Goal: Task Accomplishment & Management: Manage account settings

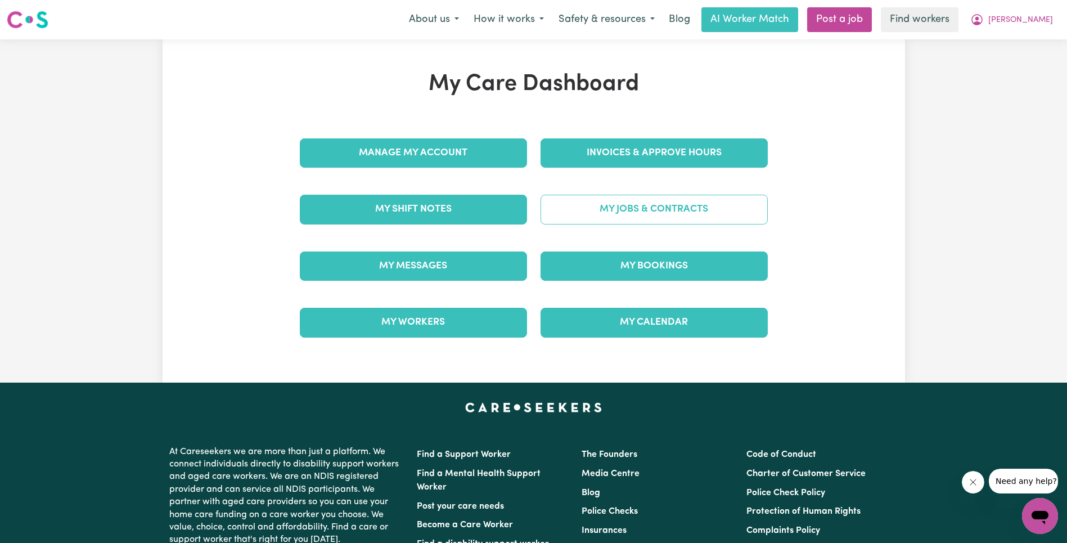
click at [642, 215] on link "My Jobs & Contracts" at bounding box center [653, 209] width 227 height 29
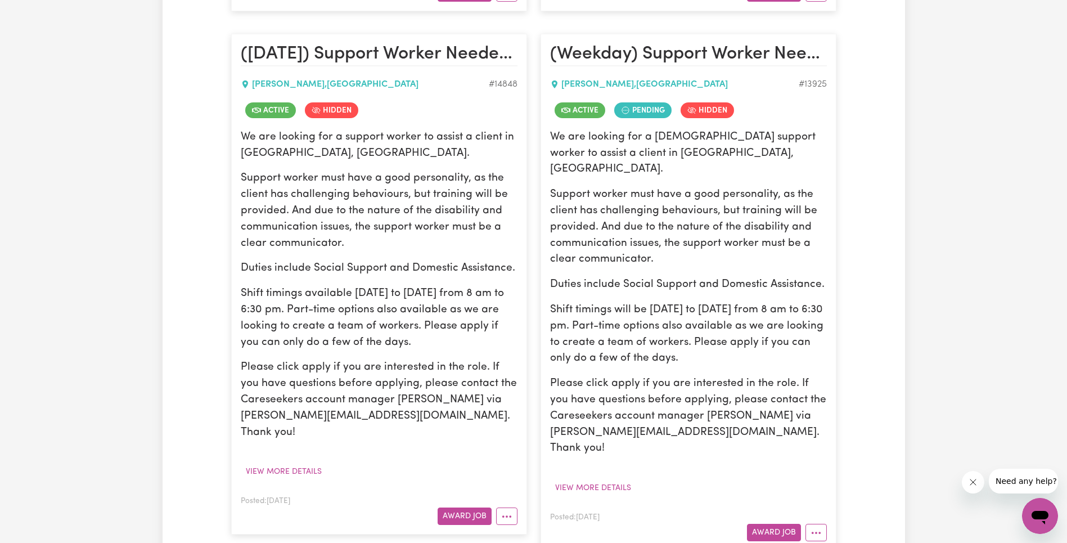
scroll to position [913, 0]
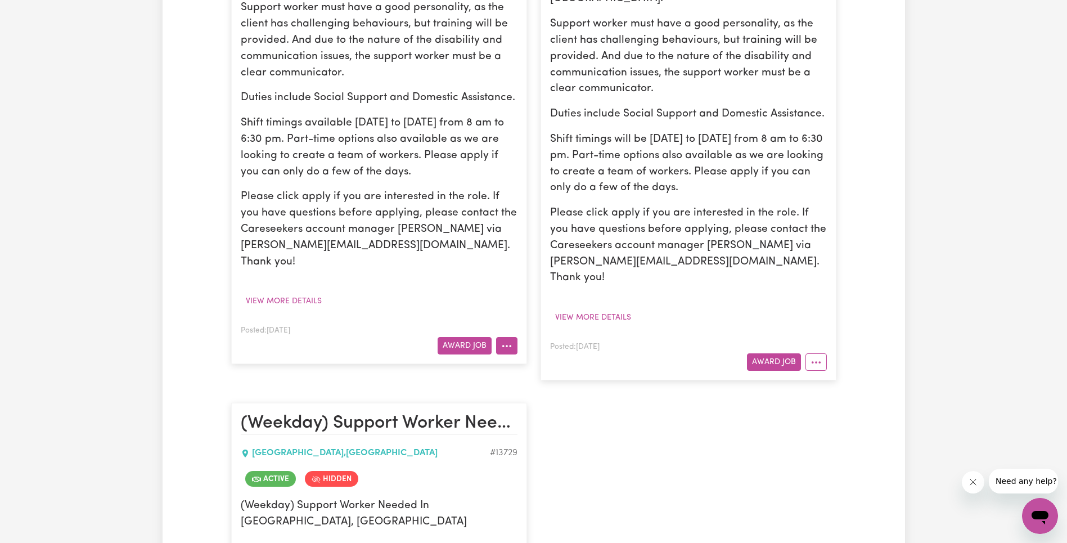
click at [508, 340] on icon "More options" at bounding box center [506, 345] width 11 height 11
click at [550, 450] on link "Edit Job" at bounding box center [550, 461] width 109 height 22
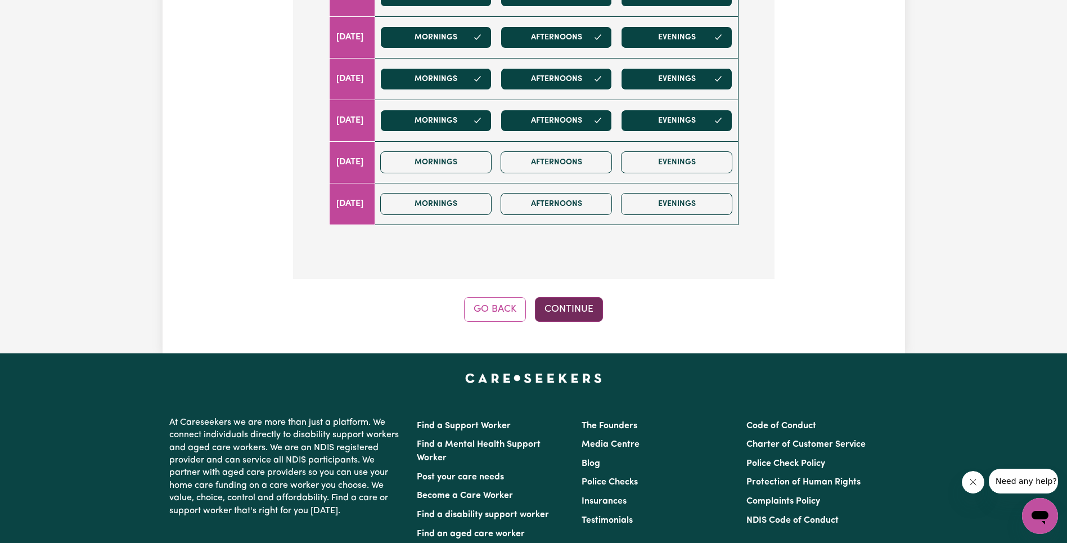
click at [586, 297] on button "Continue" at bounding box center [569, 309] width 68 height 25
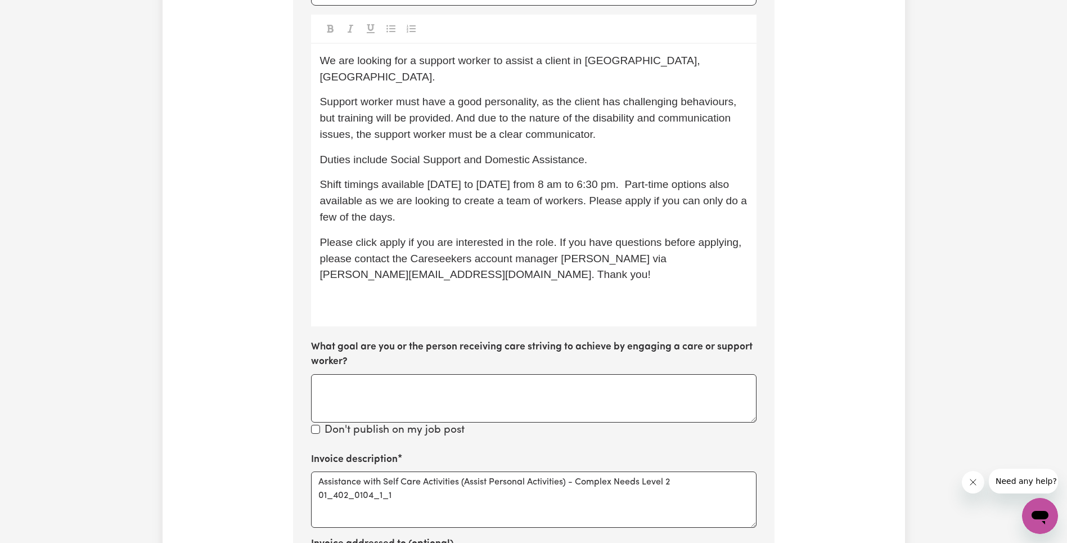
scroll to position [549, 0]
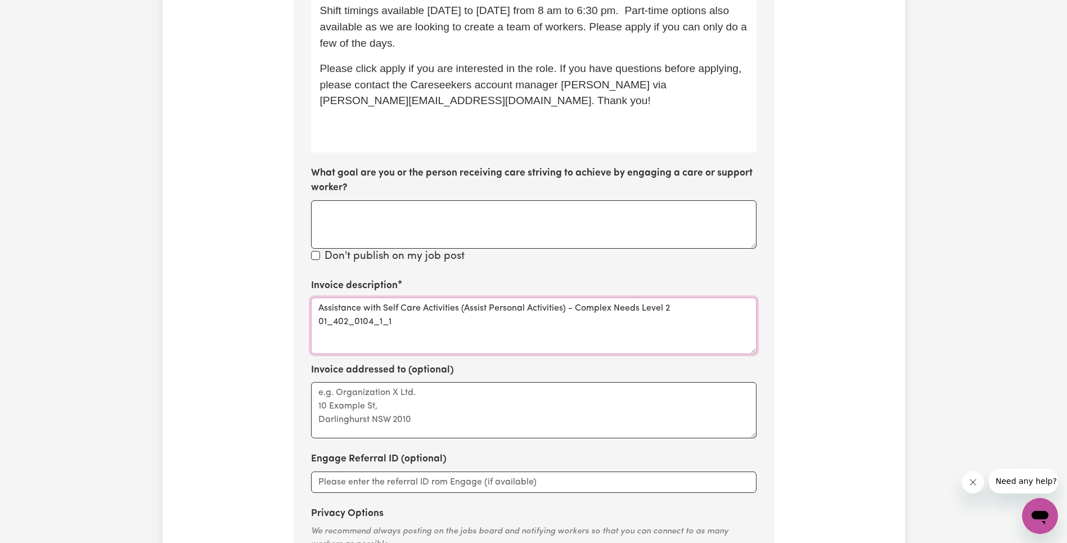
click at [364, 297] on textarea "Assistance with Self Care Activities (Assist Personal Activities) - Complex Nee…" at bounding box center [533, 325] width 445 height 56
type textarea "Assistance with Self Care Activities (Assist Personal Activities) - Complex Nee…"
click at [851, 261] on div "Update Job Post ([DATE]) Support Worker Needed In [GEOGRAPHIC_DATA], [GEOGRAPHI…" at bounding box center [533, 90] width 742 height 1137
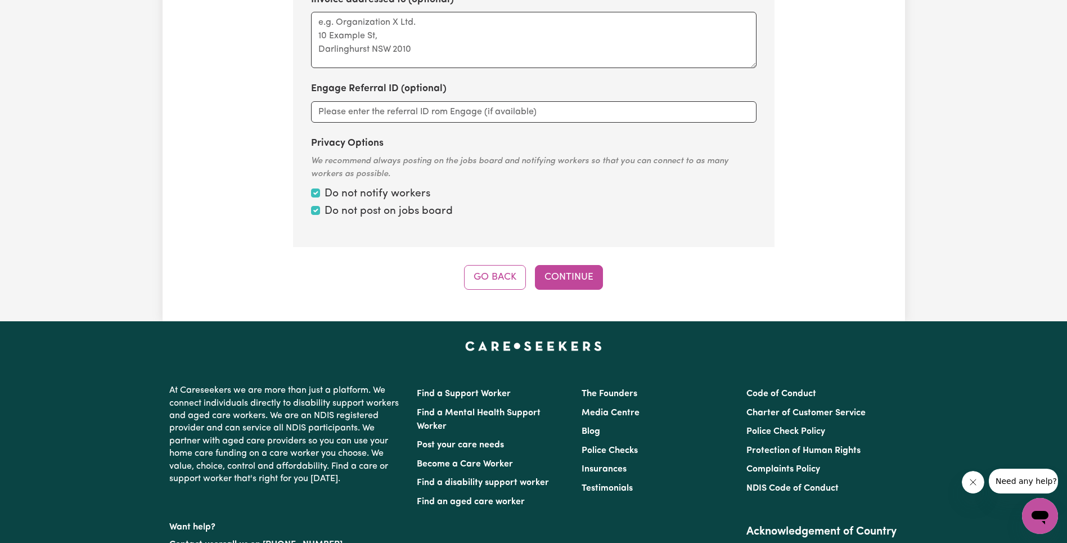
click at [582, 265] on button "Continue" at bounding box center [569, 277] width 68 height 25
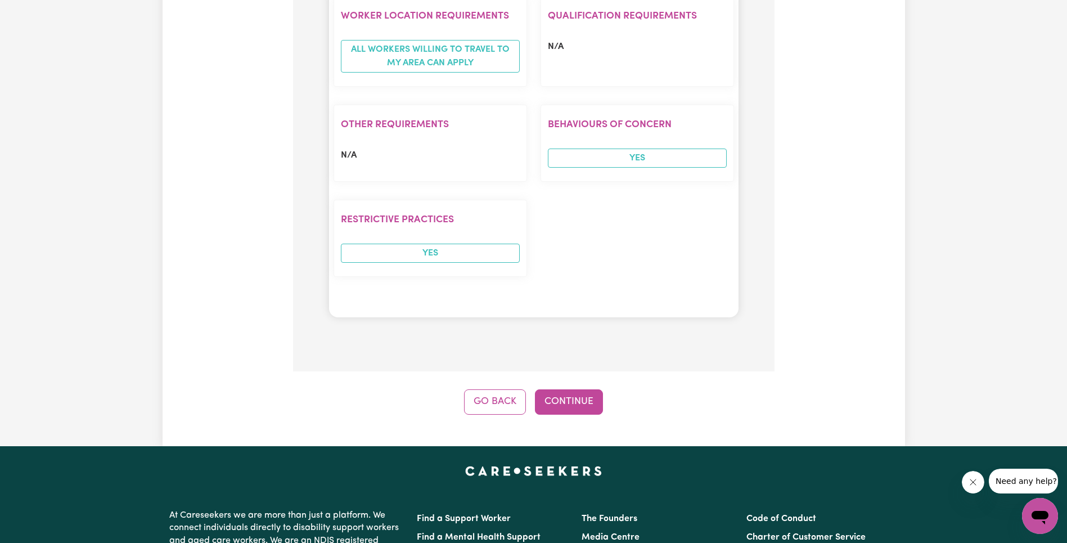
scroll to position [1393, 0]
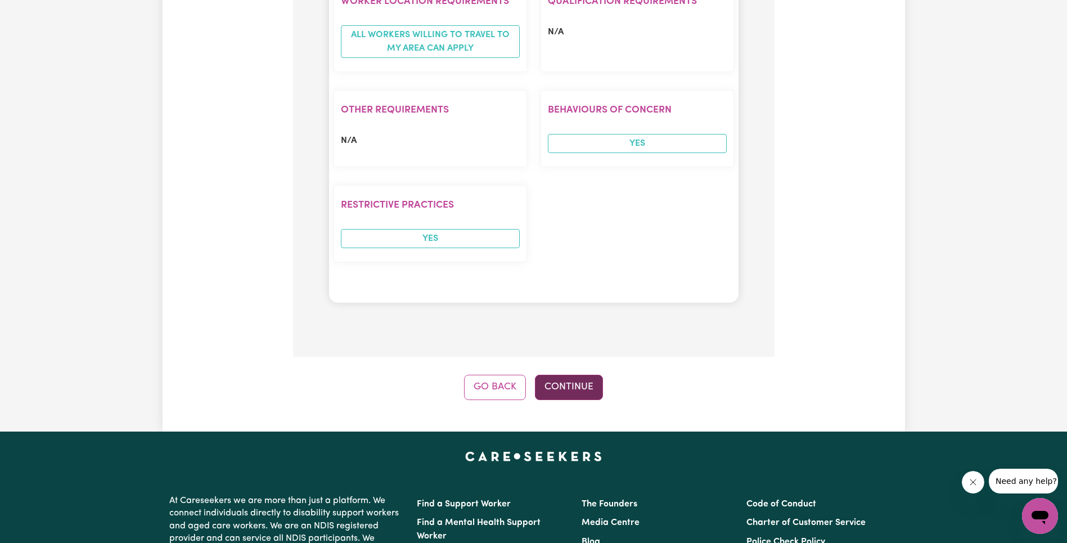
click at [561, 374] on button "Continue" at bounding box center [569, 386] width 68 height 25
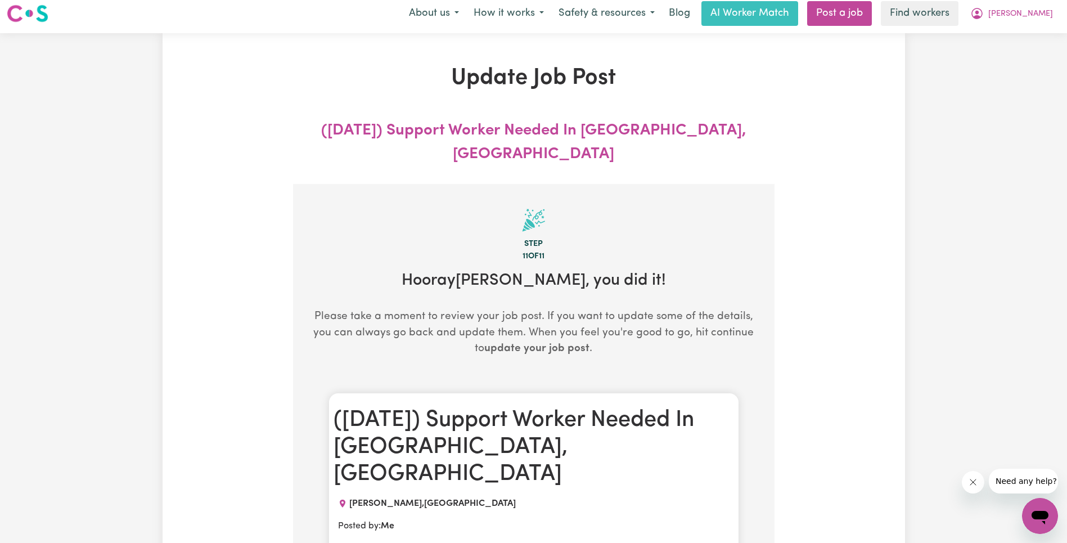
scroll to position [0, 0]
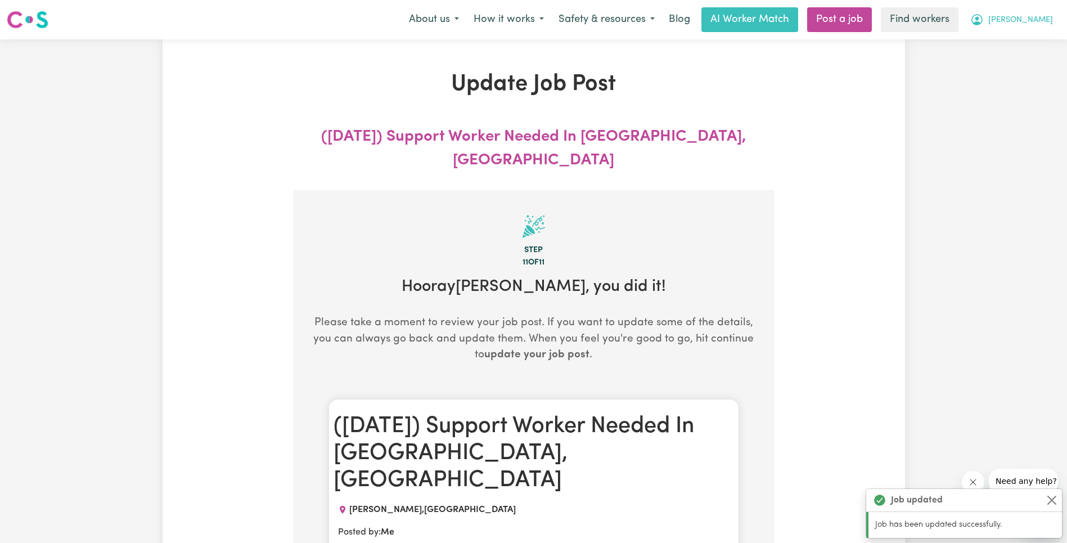
click at [1036, 22] on span "[PERSON_NAME]" at bounding box center [1020, 20] width 65 height 12
click at [1024, 49] on link "My Dashboard" at bounding box center [1014, 43] width 89 height 21
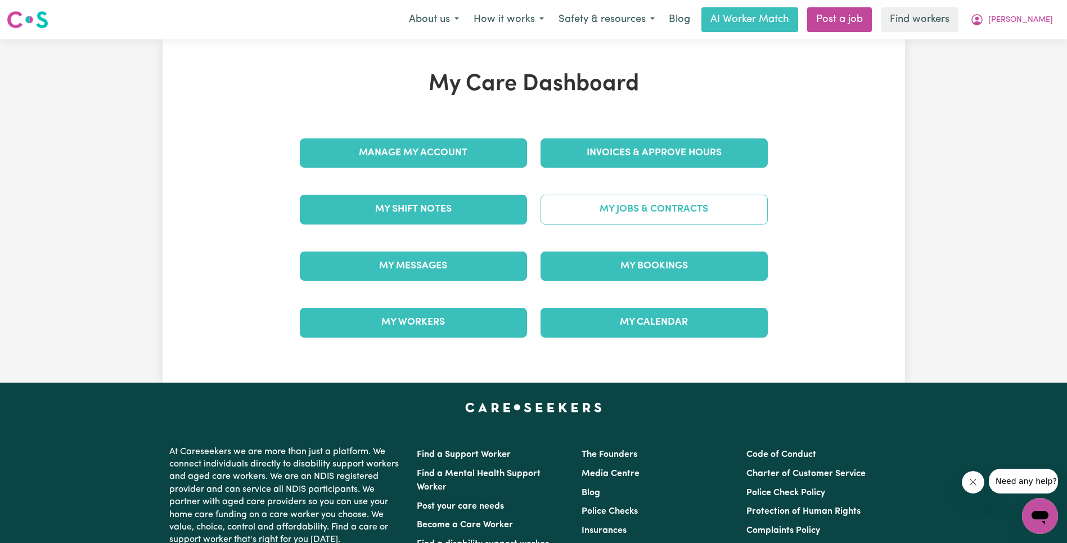
click at [643, 207] on link "My Jobs & Contracts" at bounding box center [653, 209] width 227 height 29
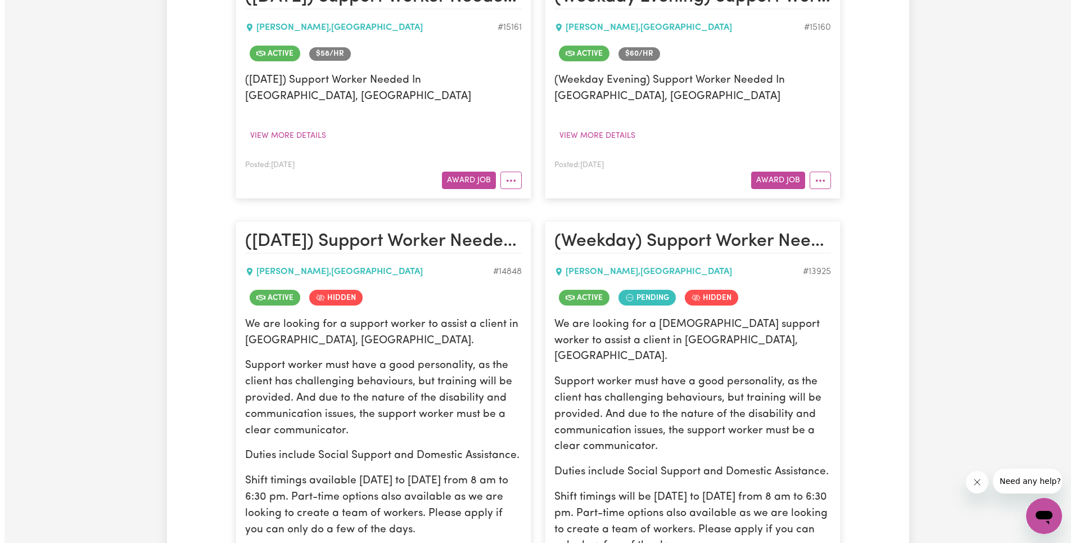
scroll to position [892, 0]
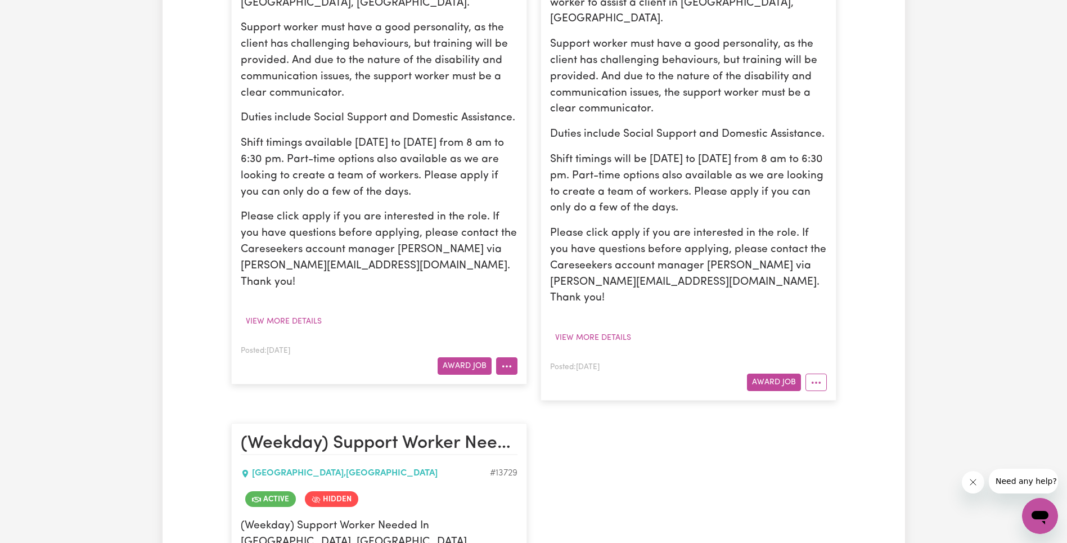
click at [504, 360] on icon "More options" at bounding box center [506, 365] width 11 height 11
click at [538, 381] on link "View/Edit Contract" at bounding box center [550, 392] width 109 height 22
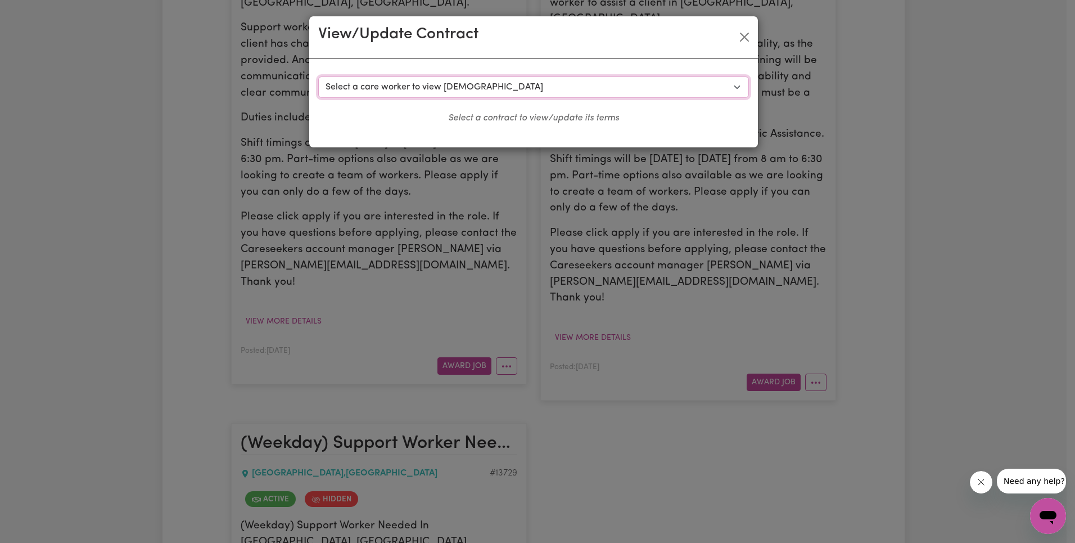
click at [476, 87] on select "Select a care worker to view [DEMOGRAPHIC_DATA] #10536 - [PERSON_NAME] (contrac…" at bounding box center [533, 86] width 431 height 21
select select "10148"
select select "[DATE]"
select select "ASSISTANCE_SELF_CARE"
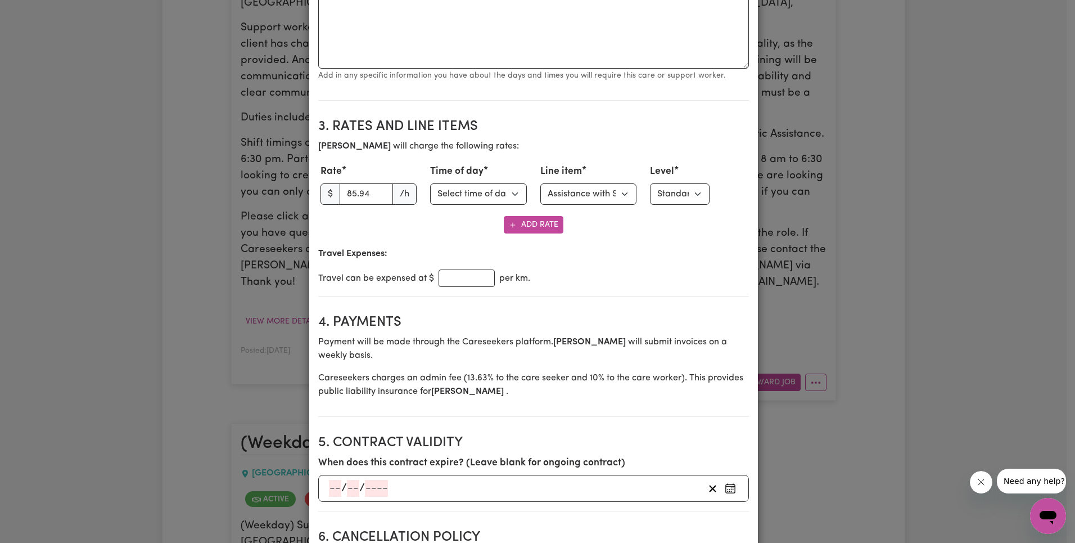
scroll to position [484, 0]
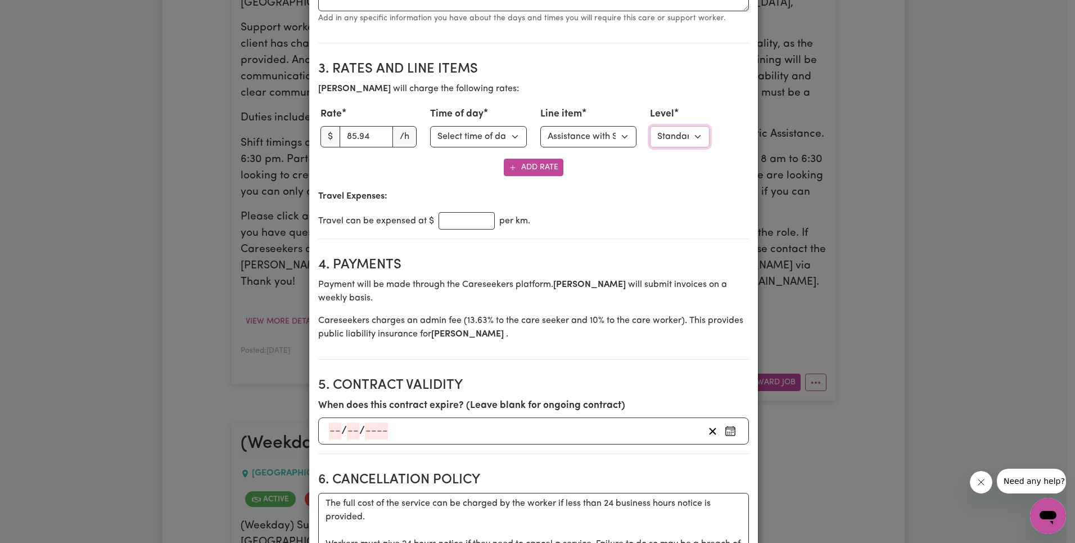
click at [659, 137] on select "Select level Standard Level 1 High Intensity Level 2" at bounding box center [680, 136] width 60 height 21
select select "TWO"
click at [680, 237] on section "3. Rates and Line Items [PERSON_NAME] will charge the following rates: Rate $ 8…" at bounding box center [533, 145] width 431 height 187
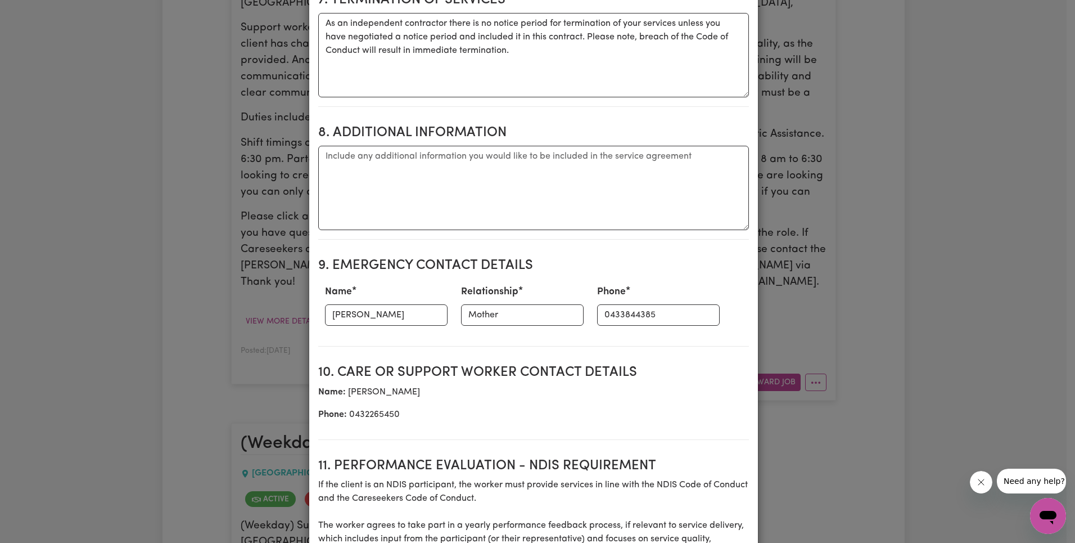
scroll to position [1436, 0]
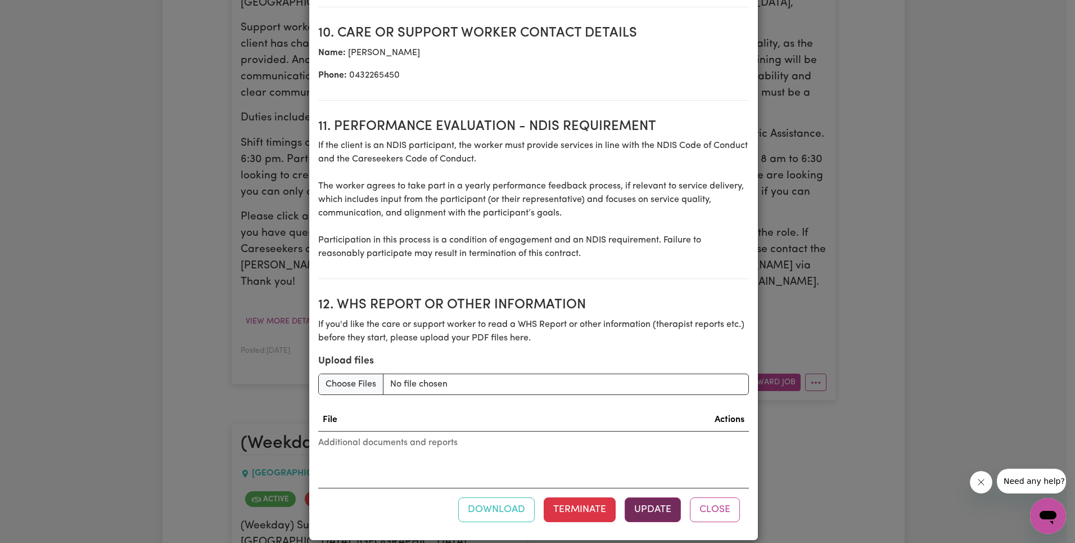
click at [632, 497] on button "Update" at bounding box center [653, 509] width 56 height 25
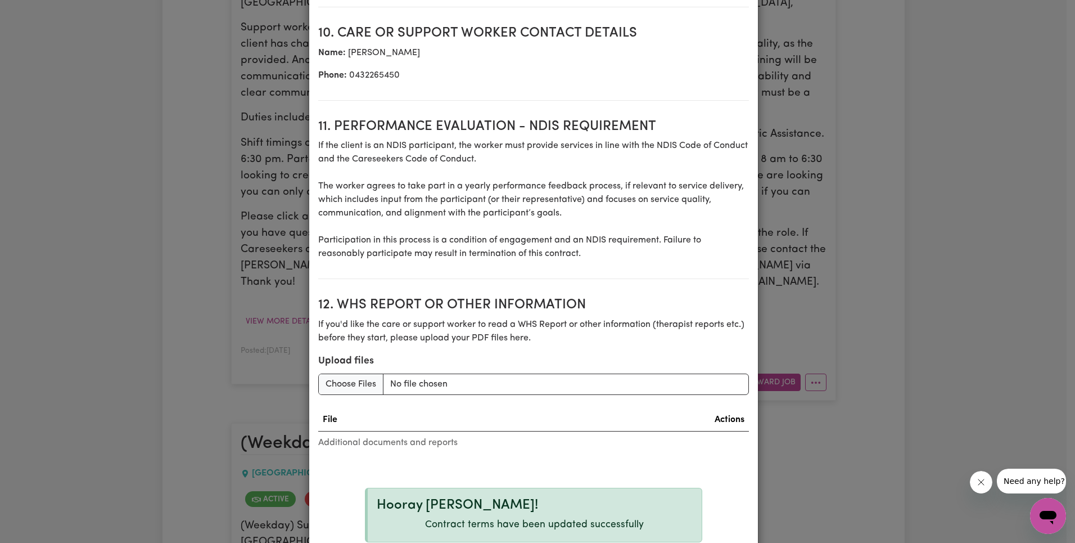
scroll to position [0, 0]
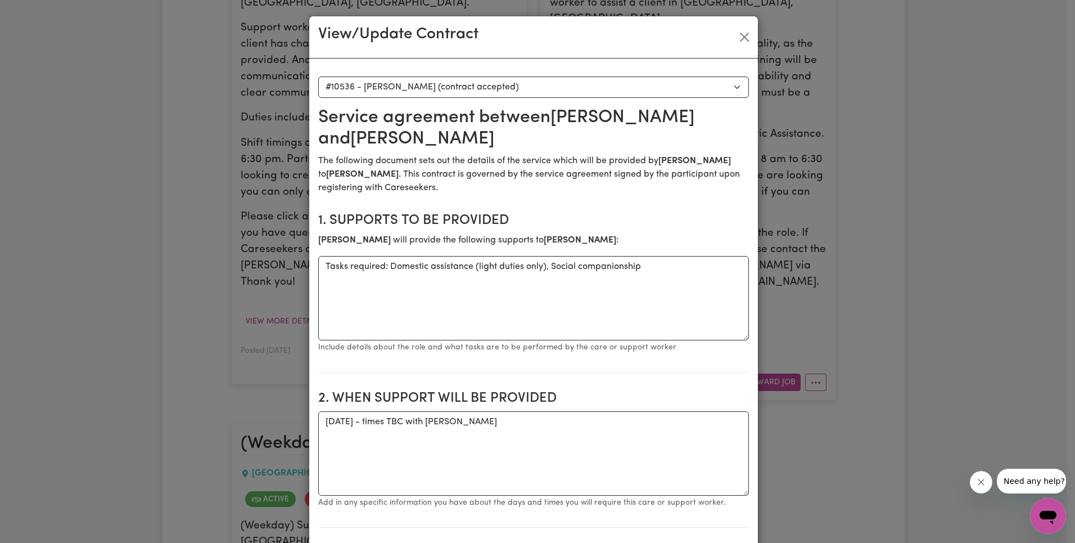
drag, startPoint x: 523, startPoint y: 76, endPoint x: 519, endPoint y: 84, distance: 9.3
click at [523, 76] on div "Select a contract to view Select a care worker to view [DEMOGRAPHIC_DATA] #1053…" at bounding box center [533, 86] width 431 height 21
click at [513, 93] on select "Select a care worker to view [DEMOGRAPHIC_DATA] #10536 - [PERSON_NAME] (contrac…" at bounding box center [533, 86] width 431 height 21
select select "10257"
type textarea "Days required: [DATE], [DATE], [DATE], [DATE], [DATE] Approximately 5 hours to …"
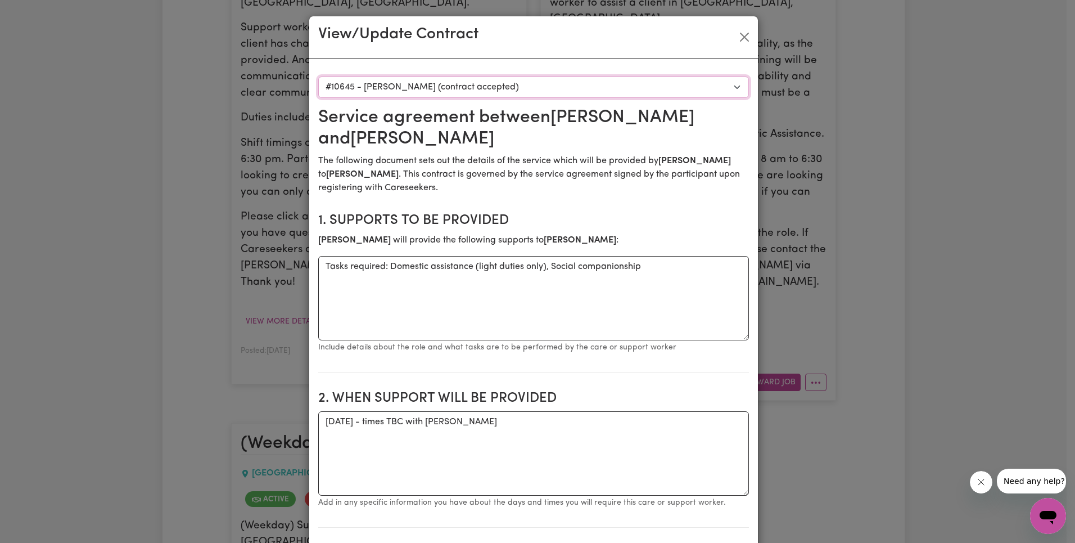
type input "92.98"
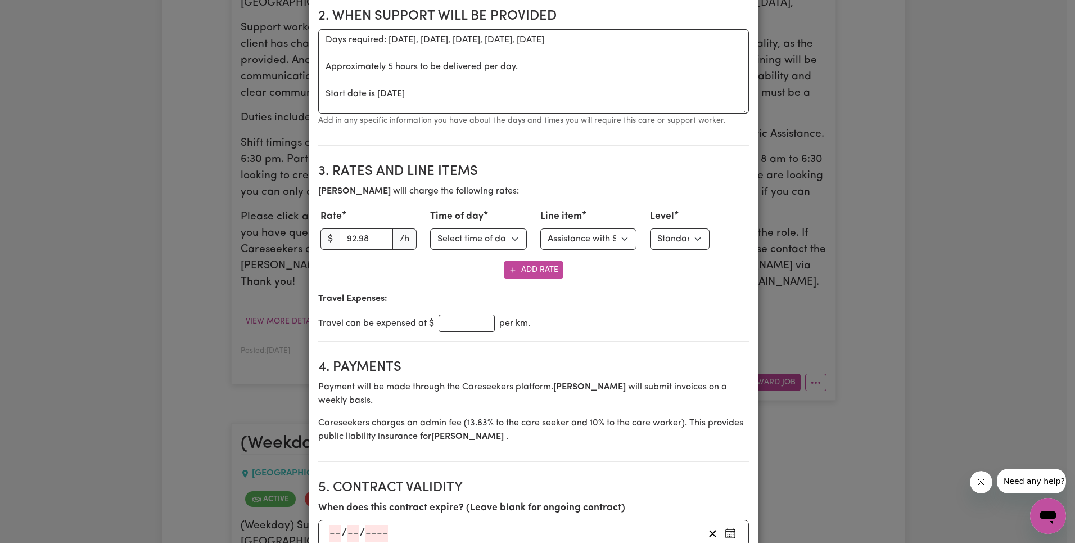
scroll to position [538, 0]
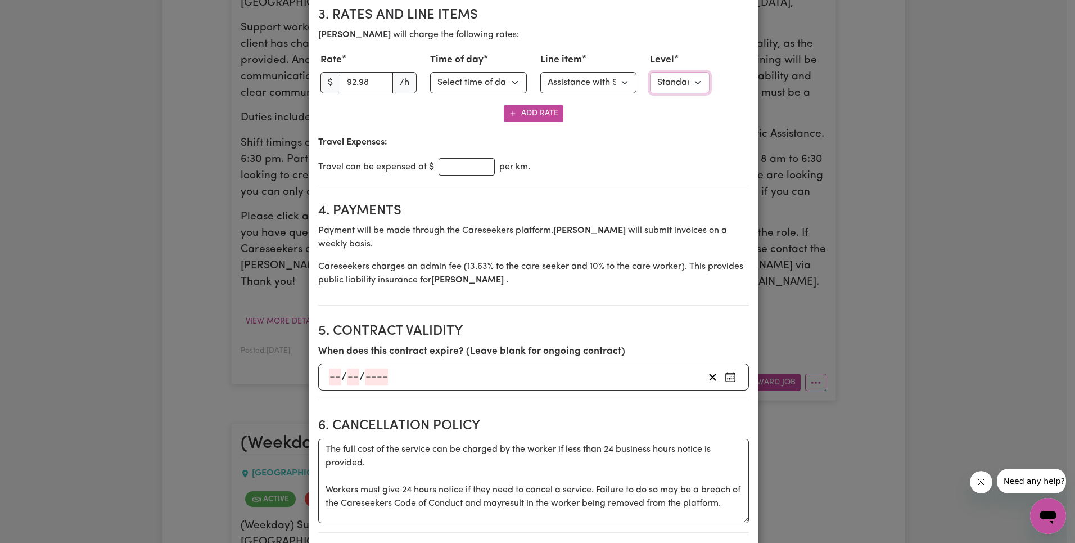
click at [673, 90] on select "Select level Standard Level 1 High Intensity Level 2" at bounding box center [680, 82] width 60 height 21
select select "TWO"
click at [698, 195] on section "4. Payments Payment will be made through the Careseekers platform. [PERSON_NAME…" at bounding box center [533, 249] width 431 height 111
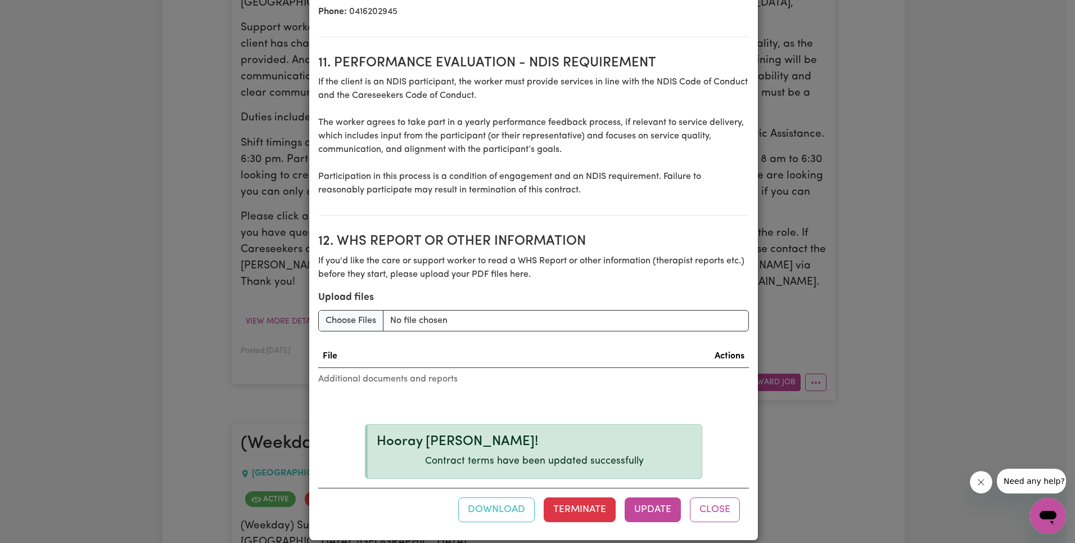
scroll to position [1436, 0]
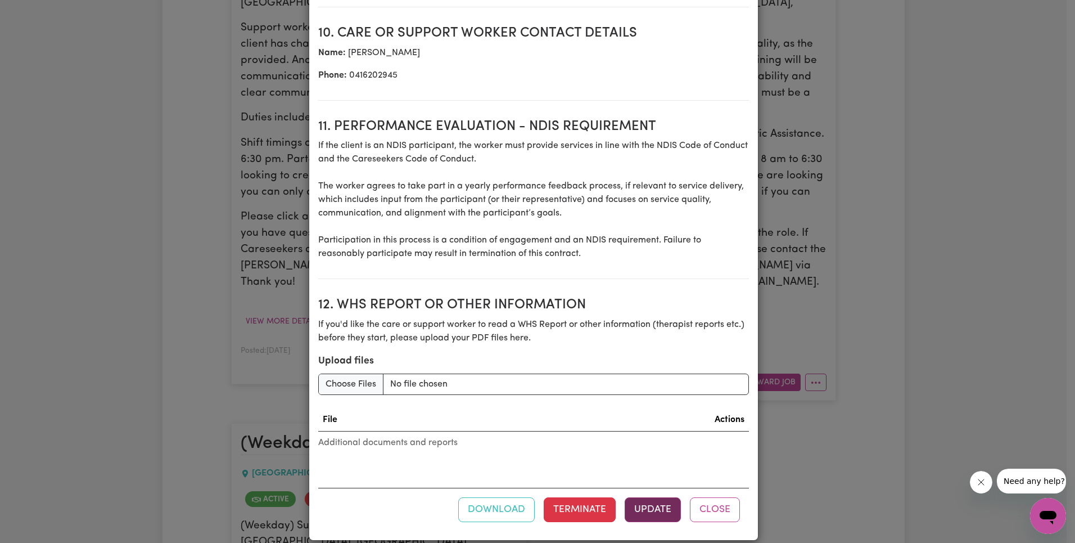
click at [660, 497] on button "Update" at bounding box center [653, 509] width 56 height 25
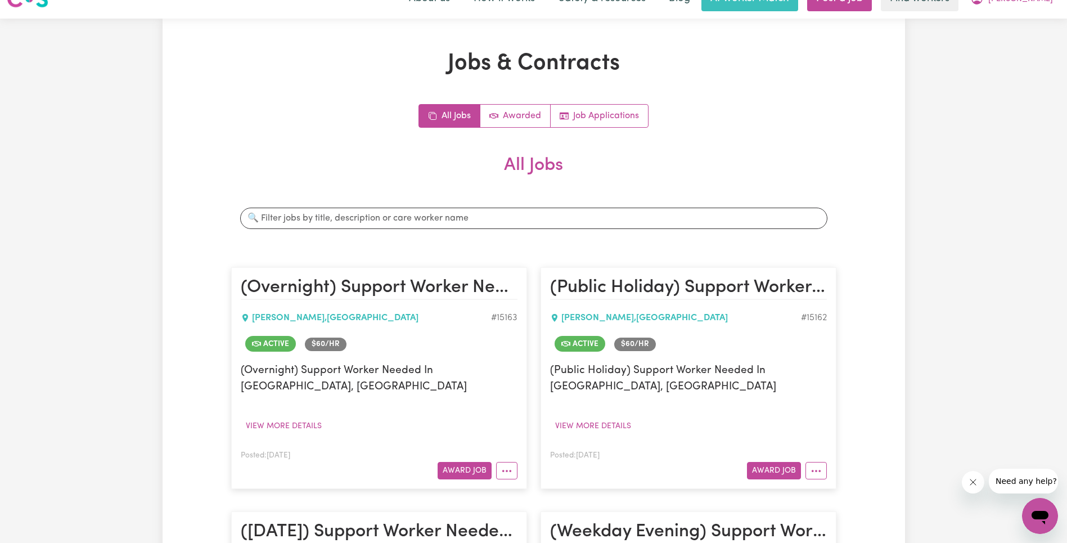
scroll to position [0, 0]
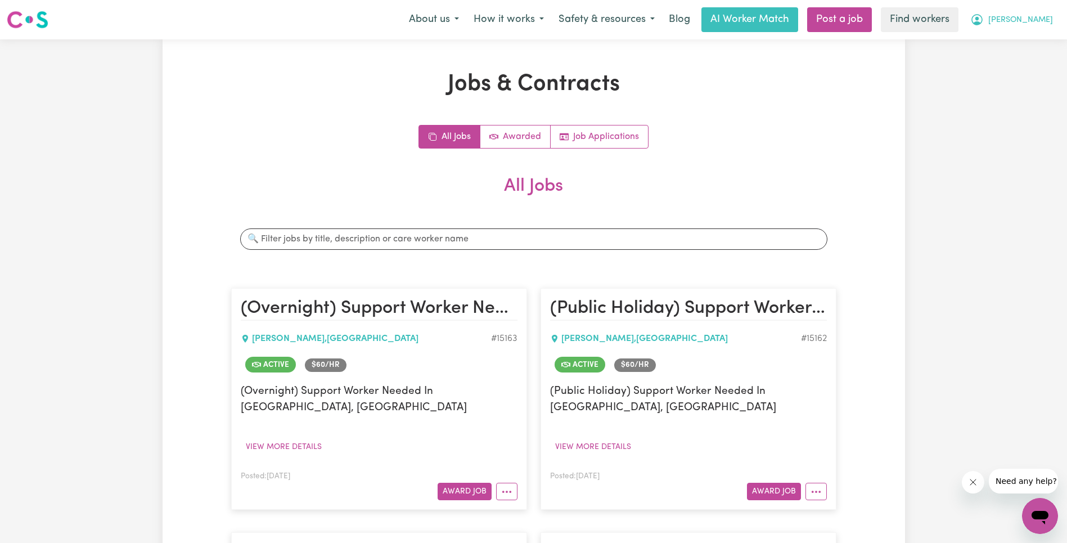
click at [1022, 21] on span "[PERSON_NAME]" at bounding box center [1020, 20] width 65 height 12
click at [1020, 58] on link "Logout" at bounding box center [1014, 64] width 89 height 21
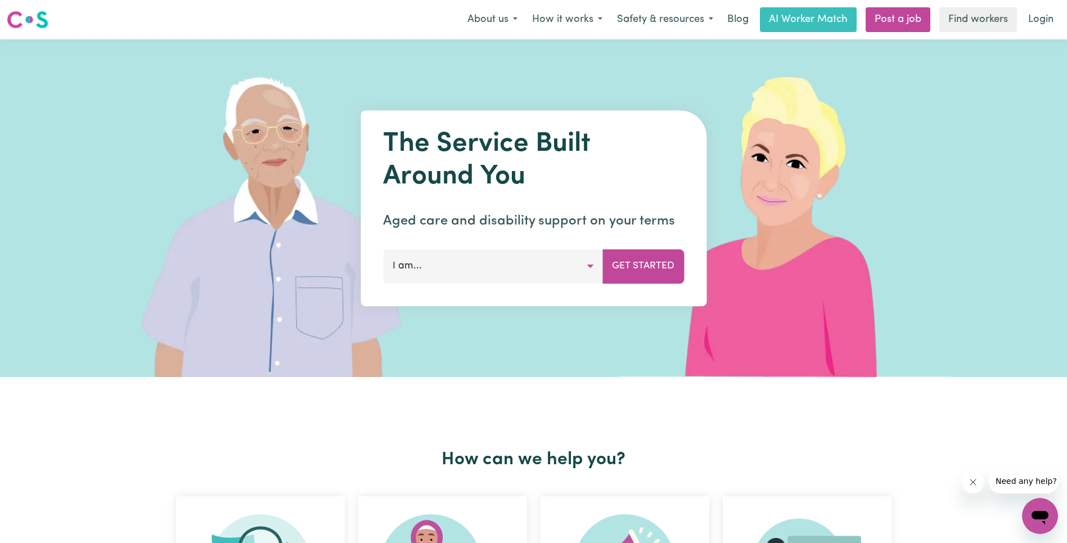
click at [1033, 17] on link "Login" at bounding box center [1040, 19] width 39 height 25
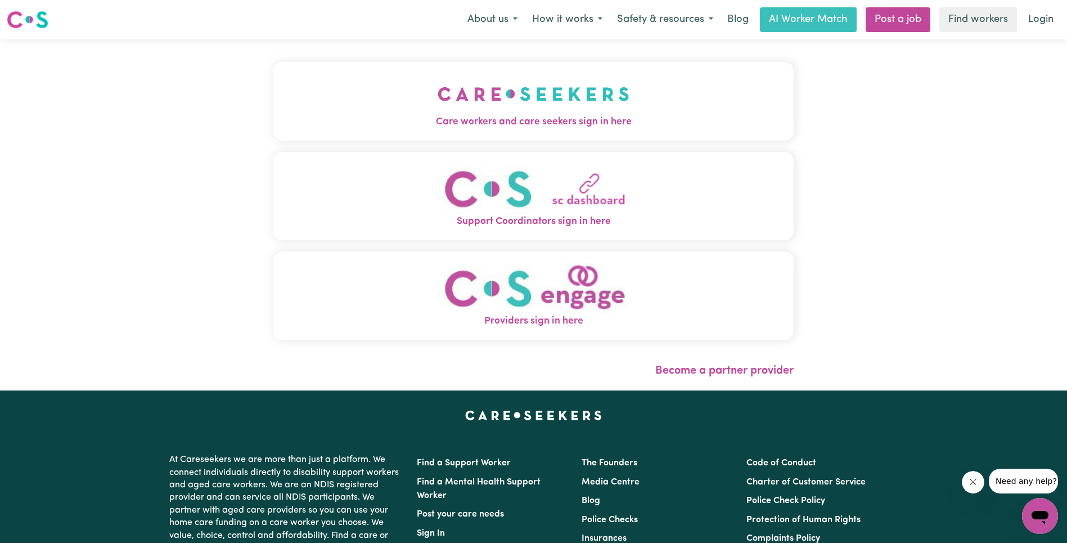
click at [437, 83] on img "Care workers and care seekers sign in here" at bounding box center [533, 94] width 192 height 42
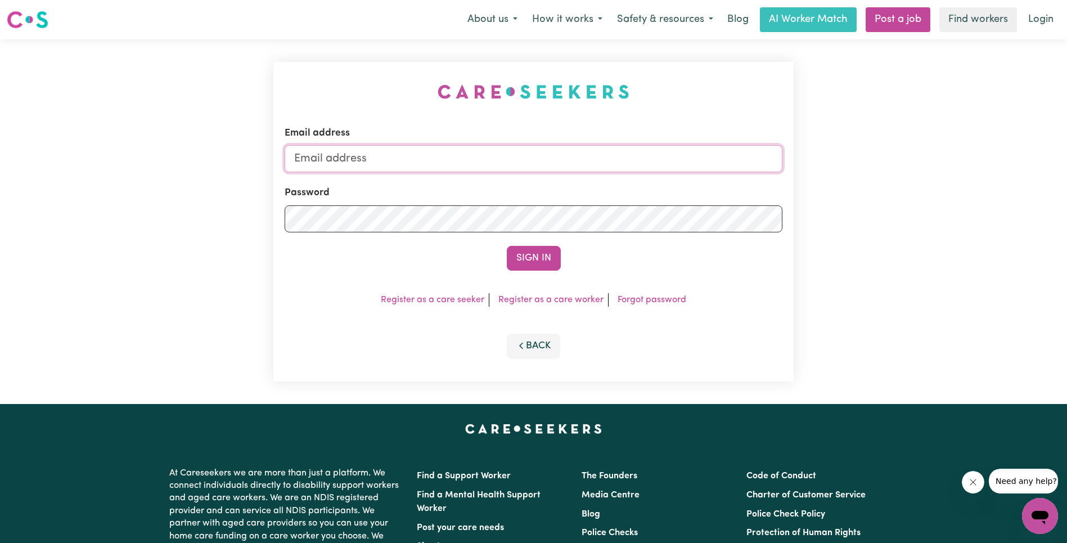
click at [548, 155] on input "Email address" at bounding box center [534, 158] width 498 height 27
type input "superuser~[EMAIL_ADDRESS][DOMAIN_NAME]"
click at [522, 255] on button "Sign In" at bounding box center [534, 258] width 54 height 25
